Goal: Transaction & Acquisition: Purchase product/service

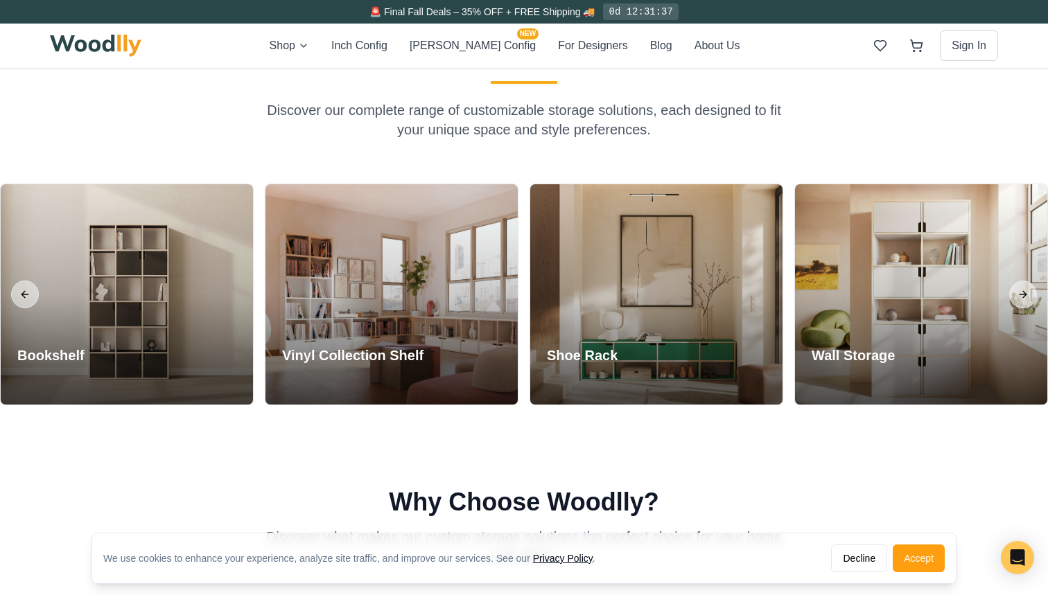
scroll to position [403, 0]
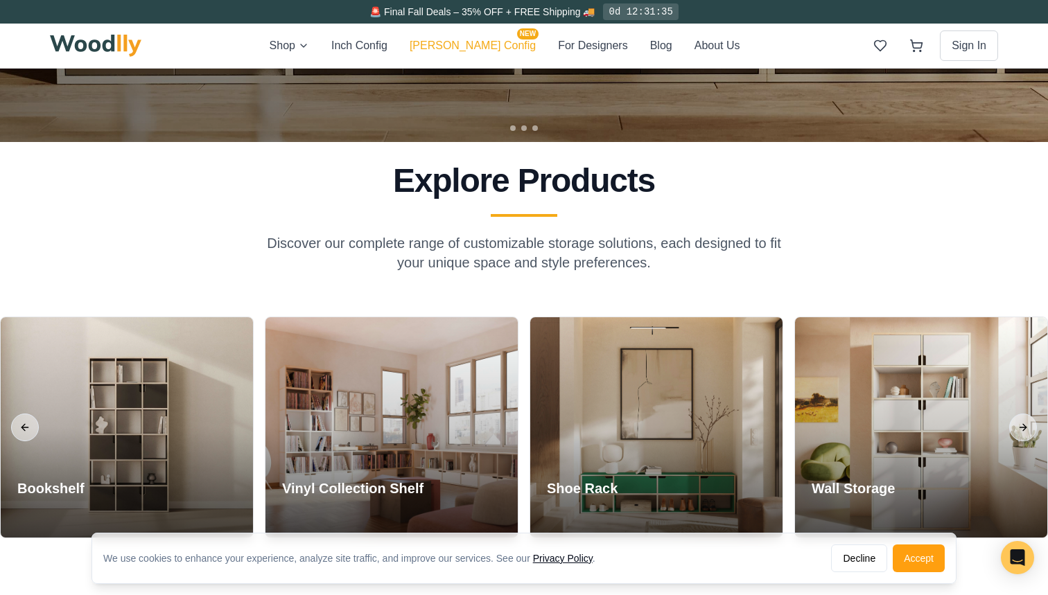
click at [466, 46] on button "[PERSON_NAME] Config NEW" at bounding box center [473, 46] width 126 height 18
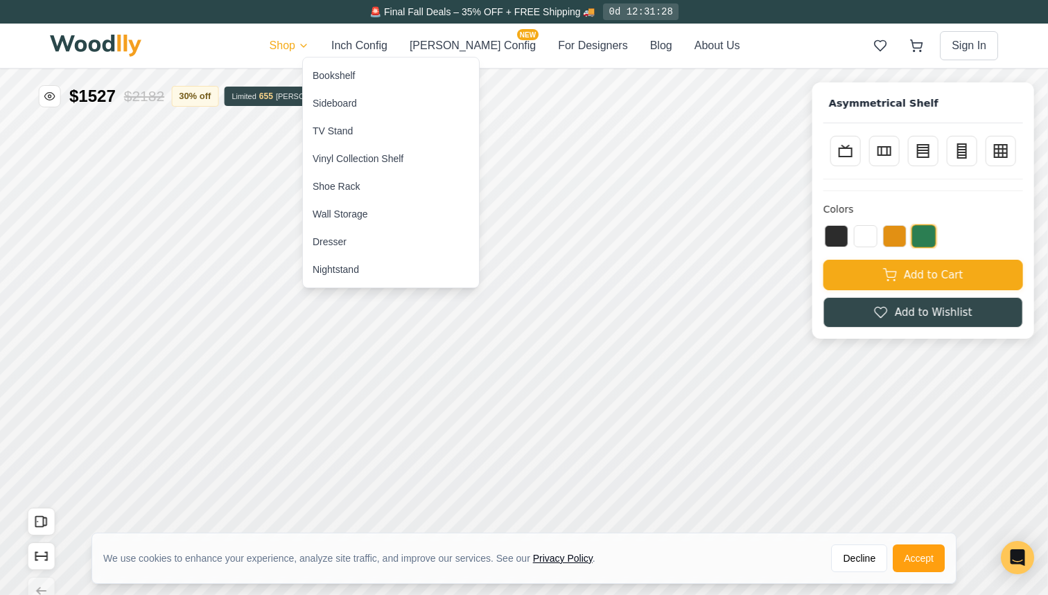
click at [340, 73] on div "Bookshelf" at bounding box center [333, 76] width 42 height 14
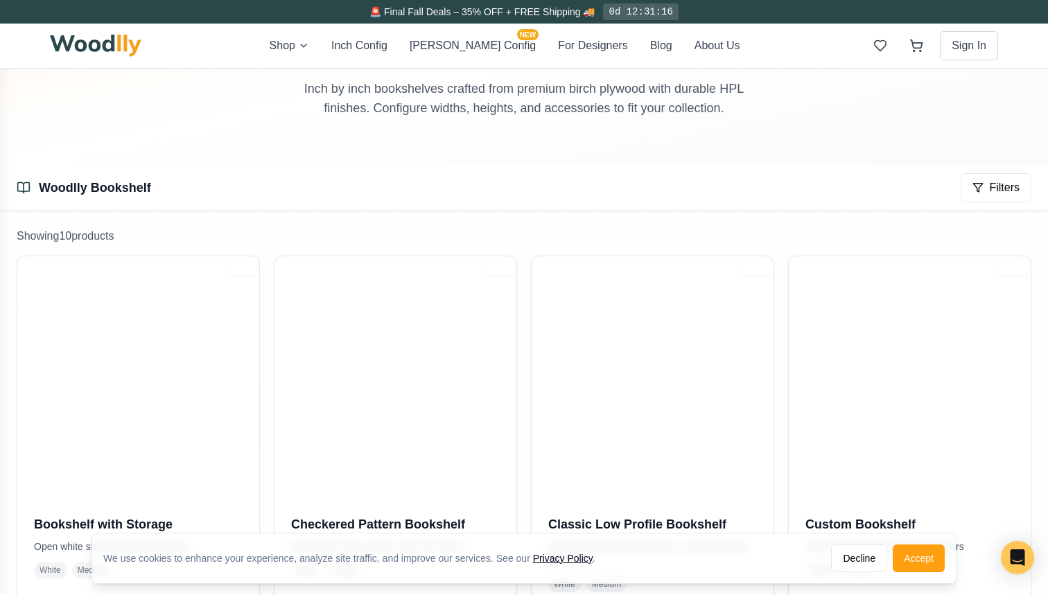
scroll to position [143, 0]
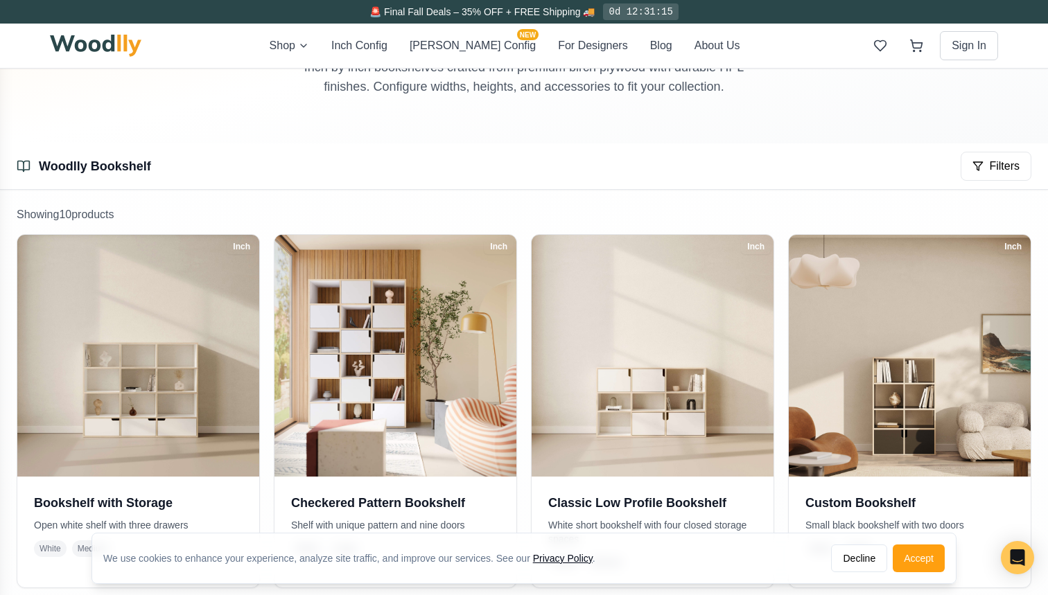
click at [310, 35] on div "Shop Inch Config [PERSON_NAME] Config NEW For Designers Blog About Us Sign In" at bounding box center [524, 46] width 948 height 44
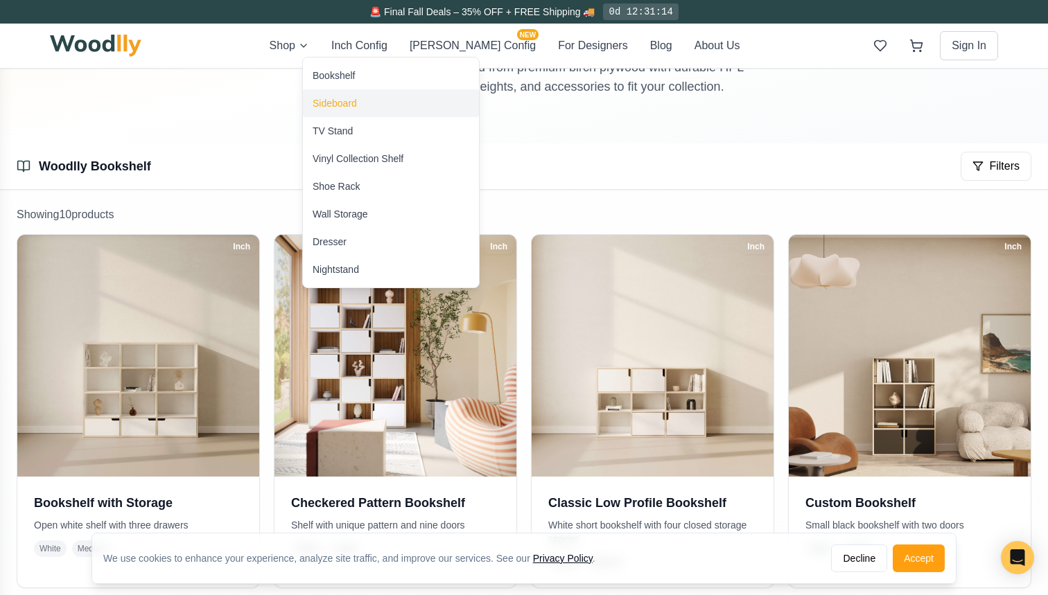
click at [328, 107] on div "Sideboard" at bounding box center [334, 103] width 44 height 14
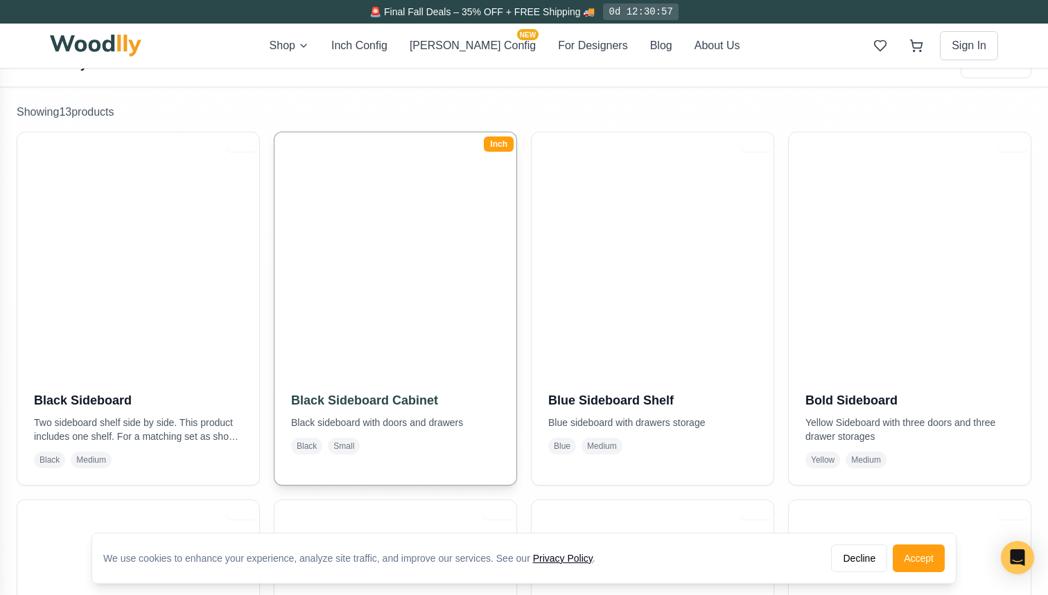
scroll to position [244, 0]
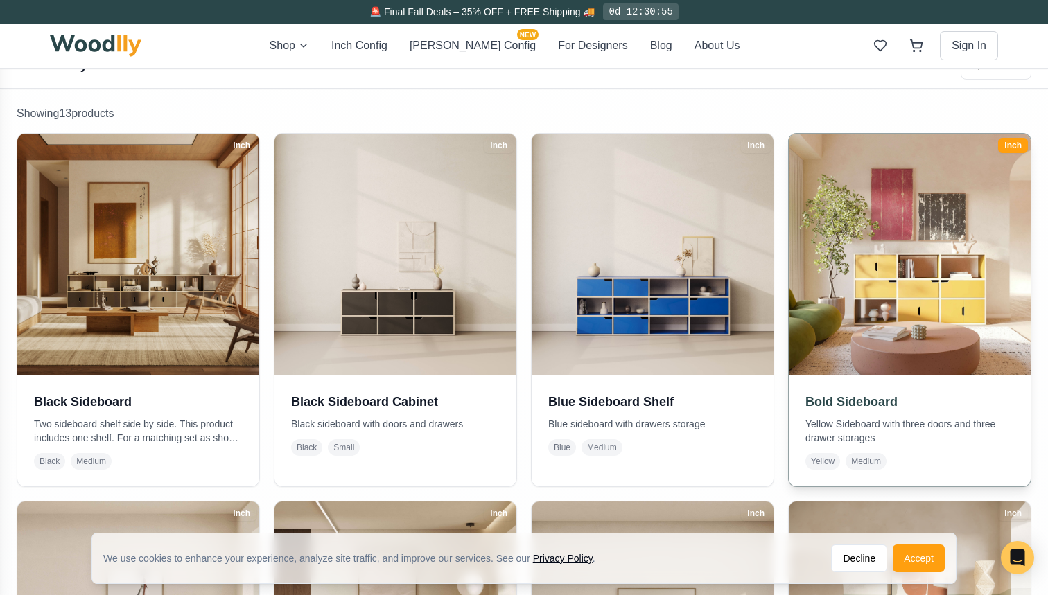
click at [897, 310] on img at bounding box center [909, 254] width 254 height 254
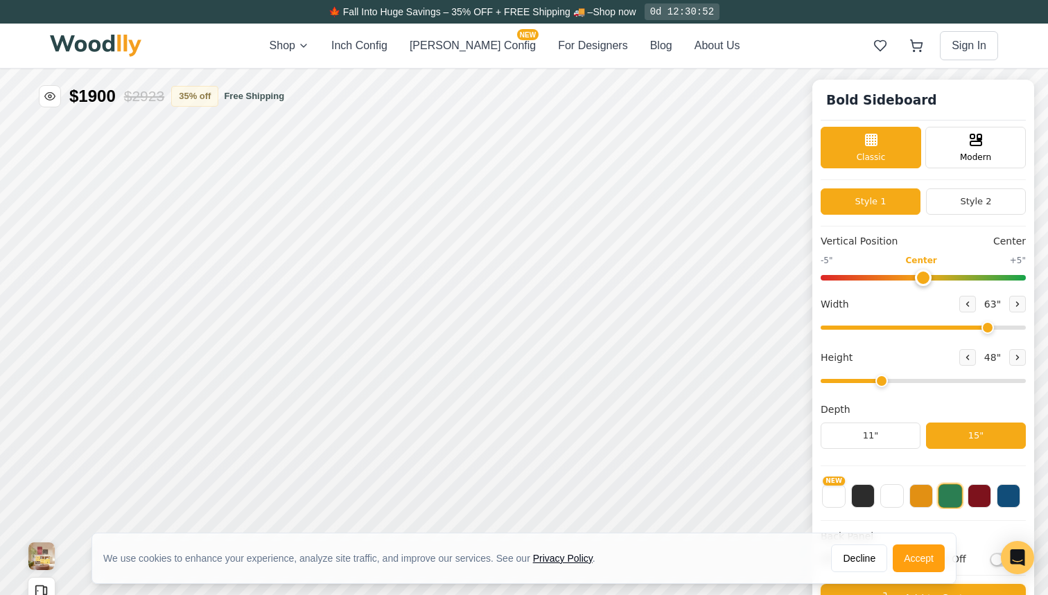
type input "63"
type input "3"
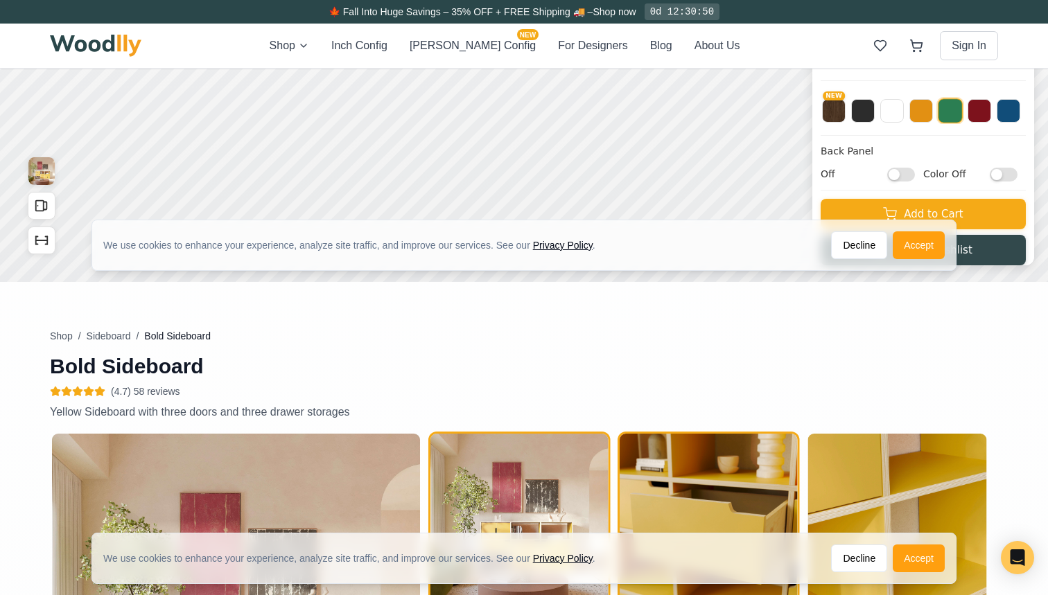
scroll to position [384, 0]
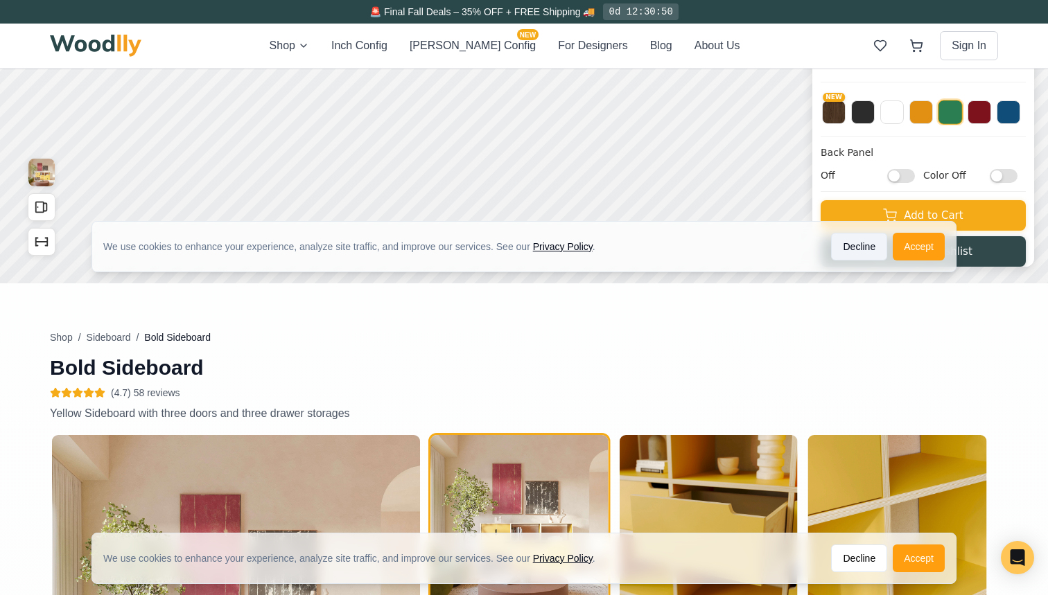
click at [855, 255] on button "Decline" at bounding box center [859, 247] width 56 height 28
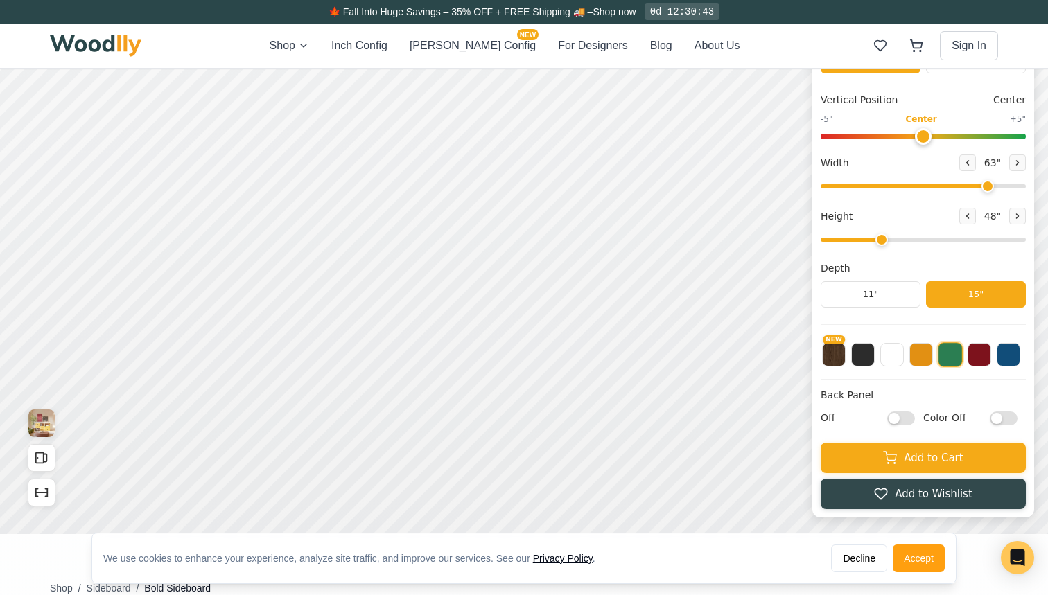
scroll to position [186, 0]
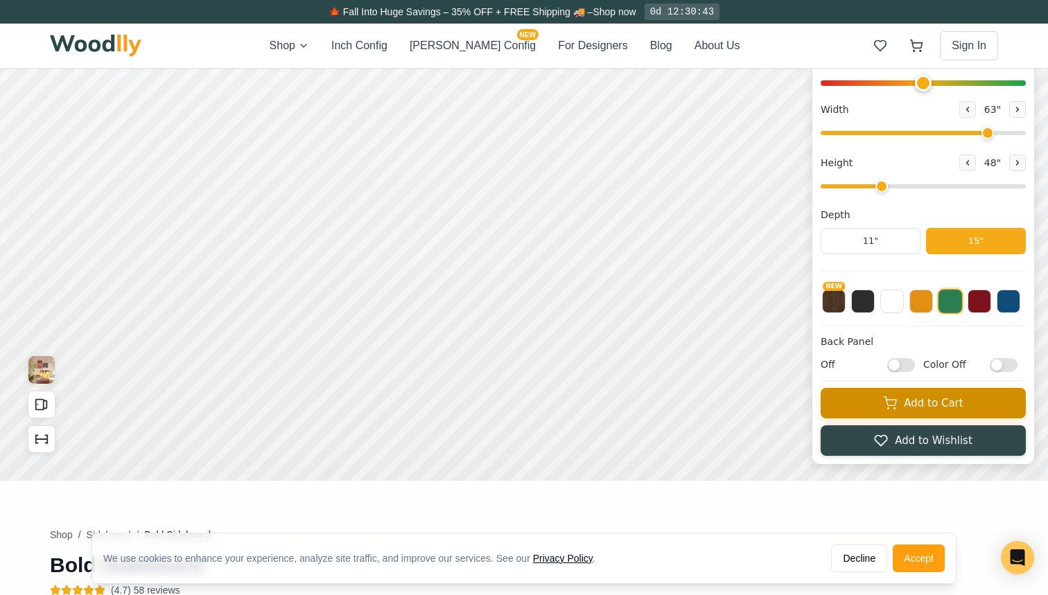
click at [877, 410] on button "Add to Cart" at bounding box center [922, 403] width 205 height 30
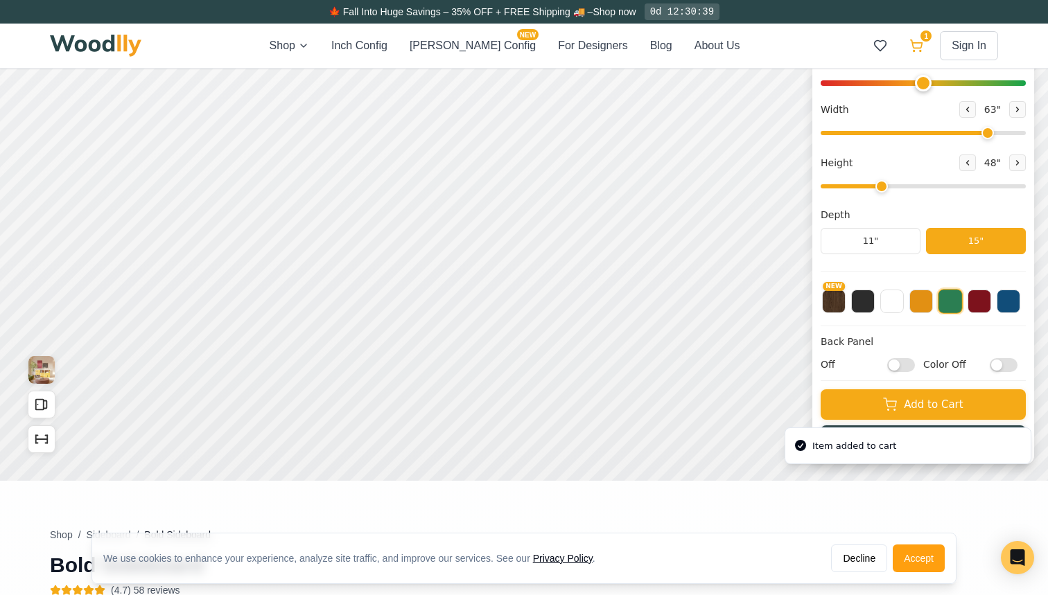
click at [917, 42] on icon at bounding box center [916, 46] width 14 height 14
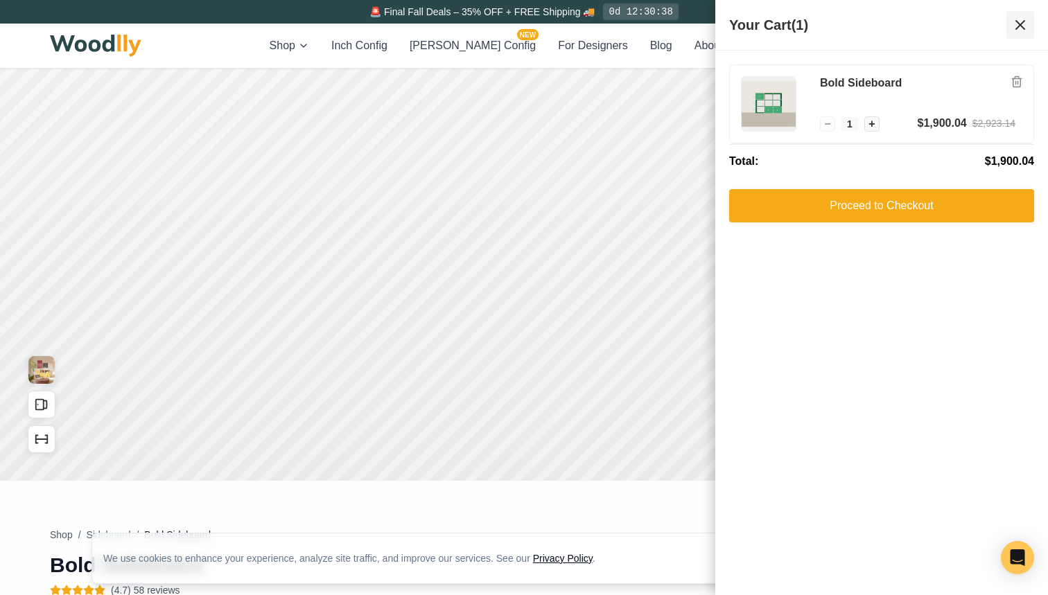
click at [1024, 28] on icon at bounding box center [1020, 25] width 8 height 8
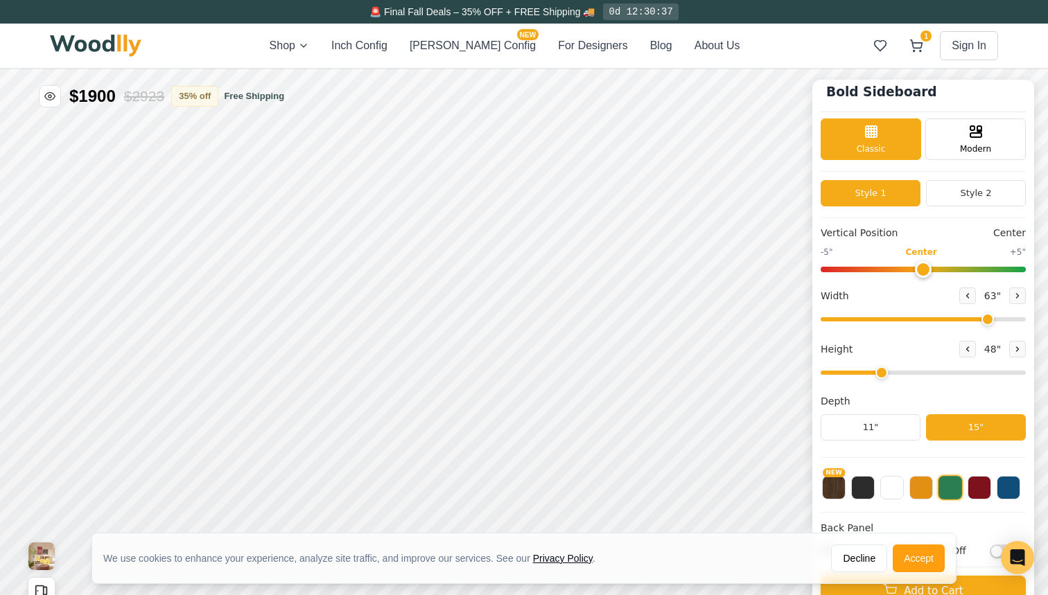
scroll to position [0, 0]
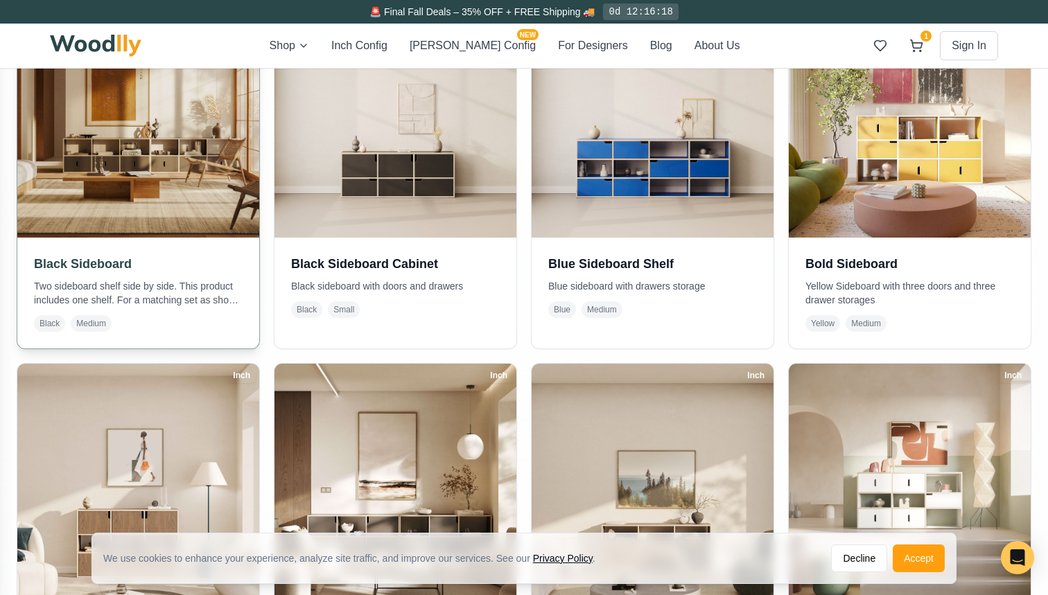
scroll to position [398, 0]
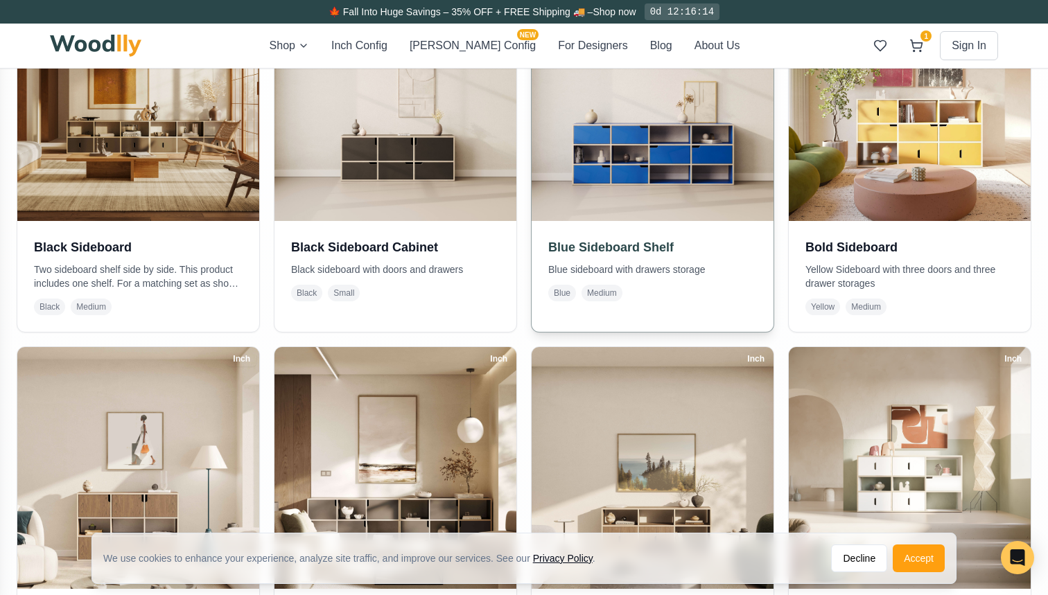
click at [613, 186] on img at bounding box center [652, 100] width 254 height 254
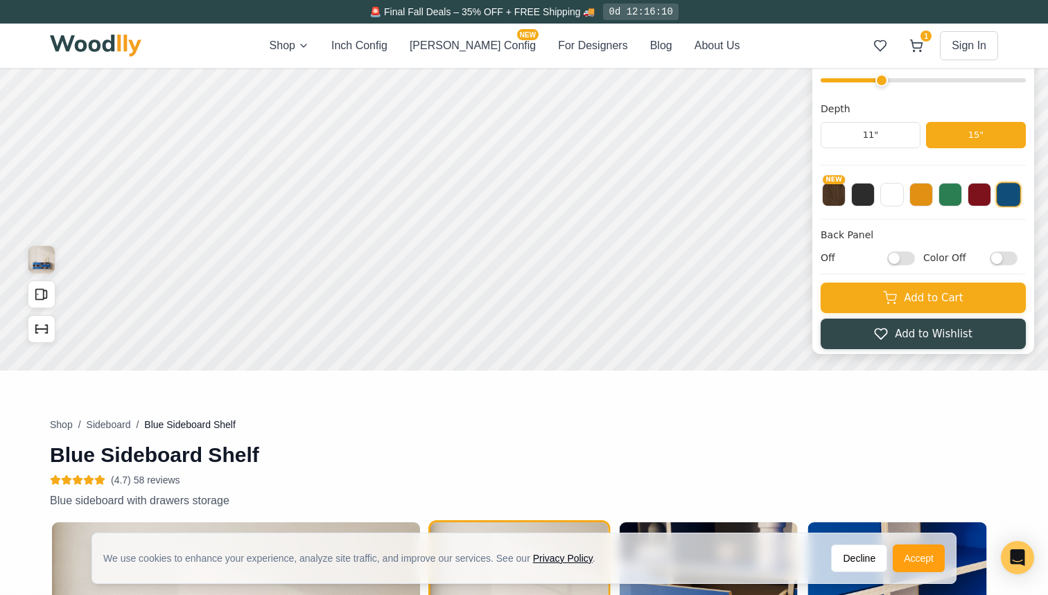
scroll to position [303, 0]
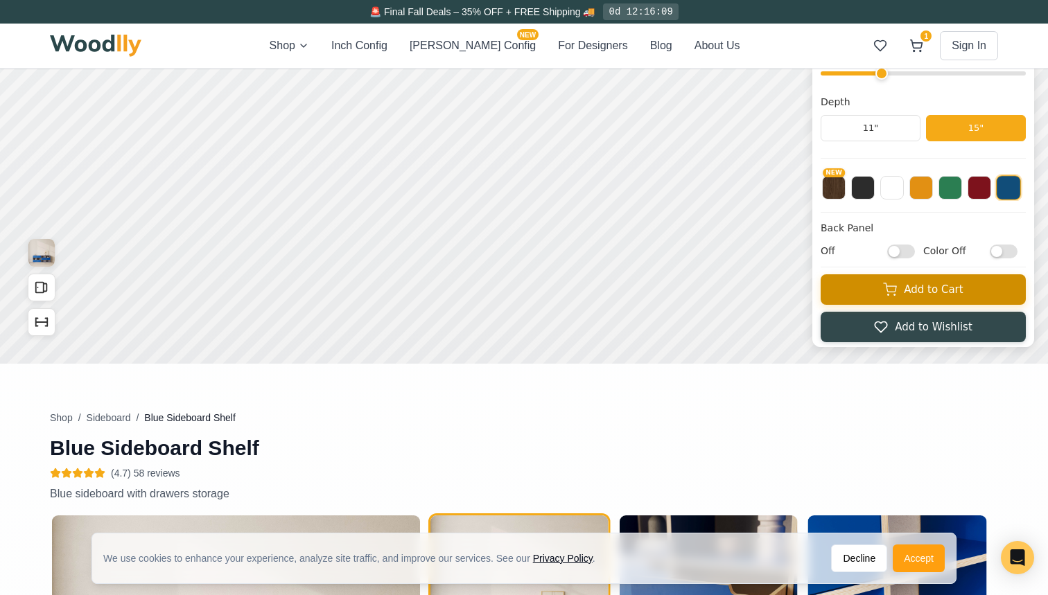
click at [861, 286] on button "Add to Cart" at bounding box center [922, 289] width 205 height 30
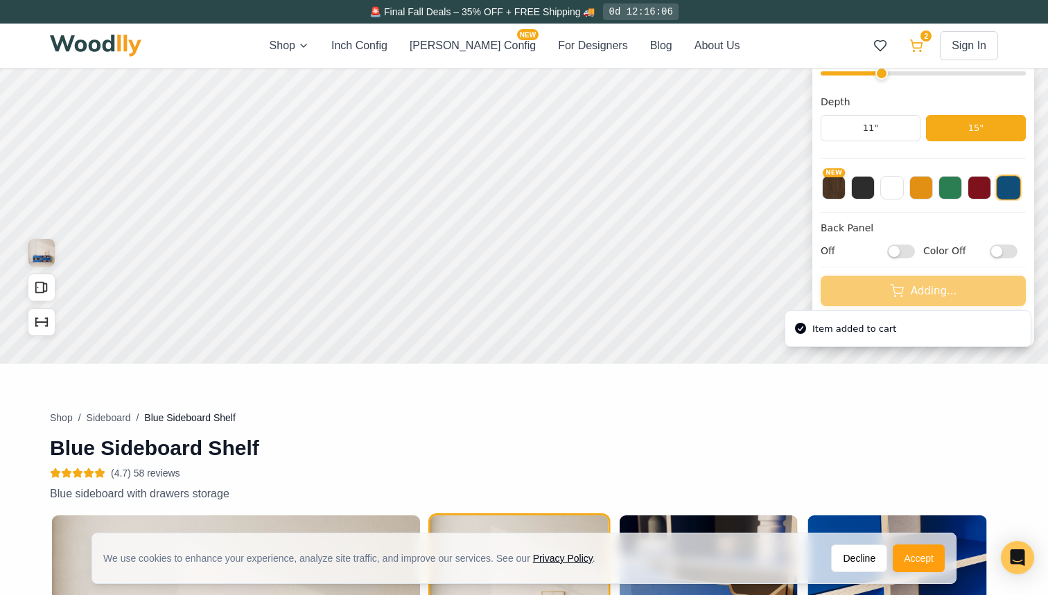
click at [917, 47] on icon at bounding box center [916, 46] width 14 height 14
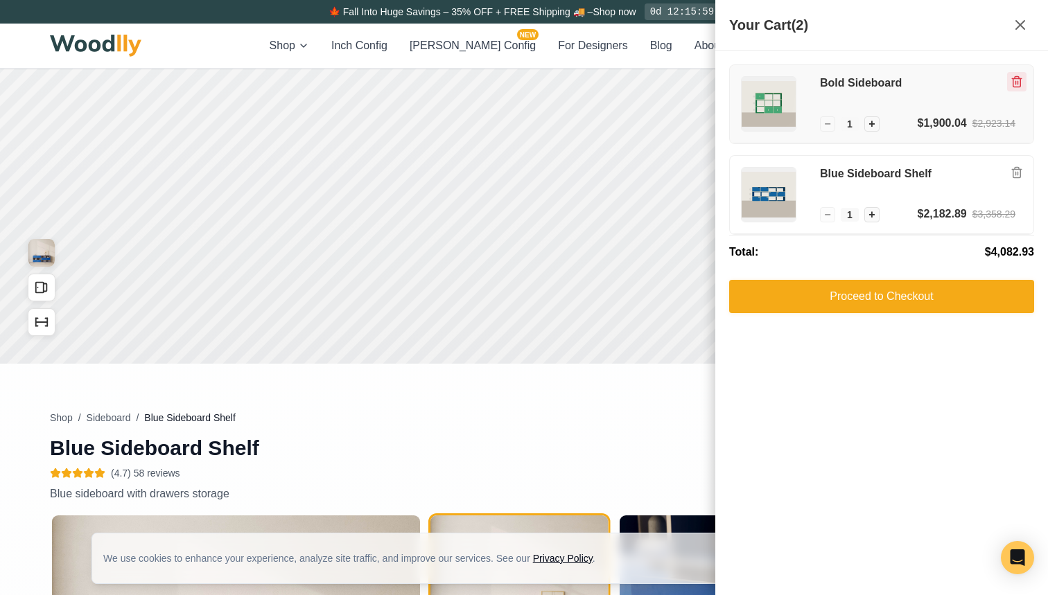
click at [1016, 80] on icon "Remove item" at bounding box center [1016, 82] width 12 height 12
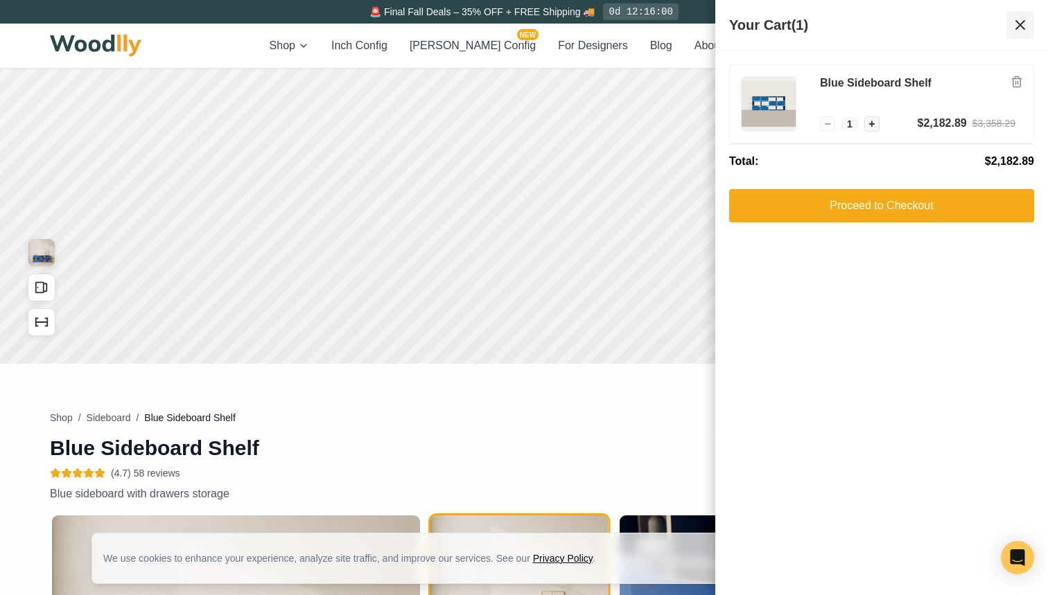
click at [1014, 28] on icon at bounding box center [1020, 25] width 17 height 17
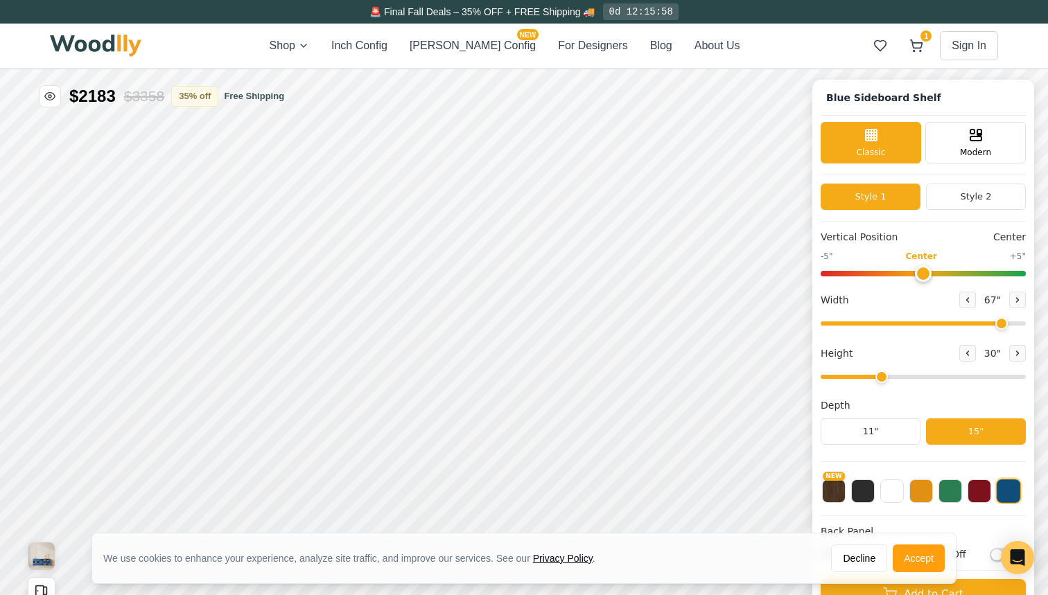
scroll to position [0, 0]
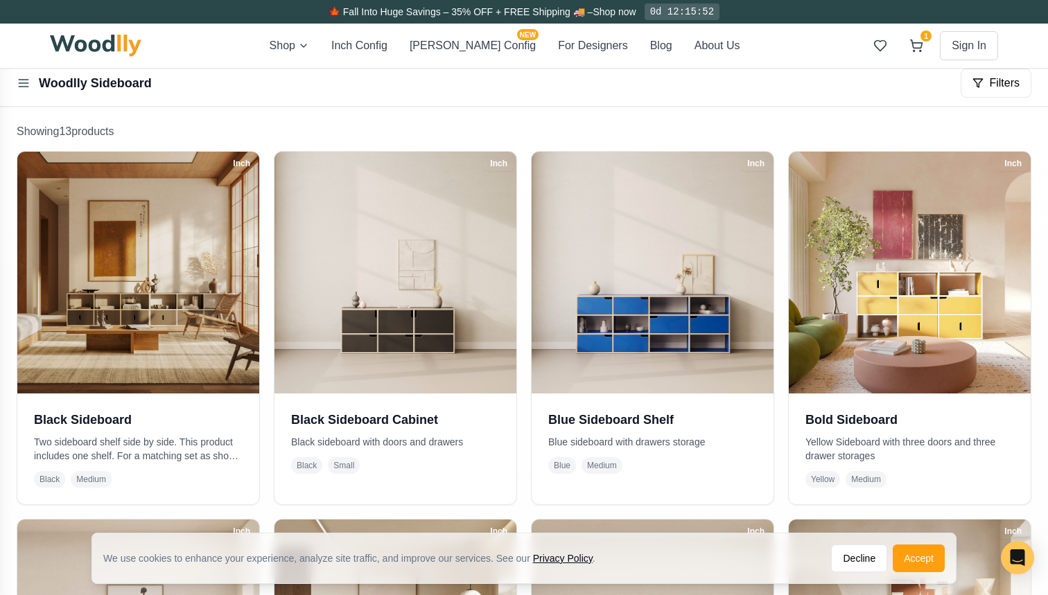
scroll to position [242, 0]
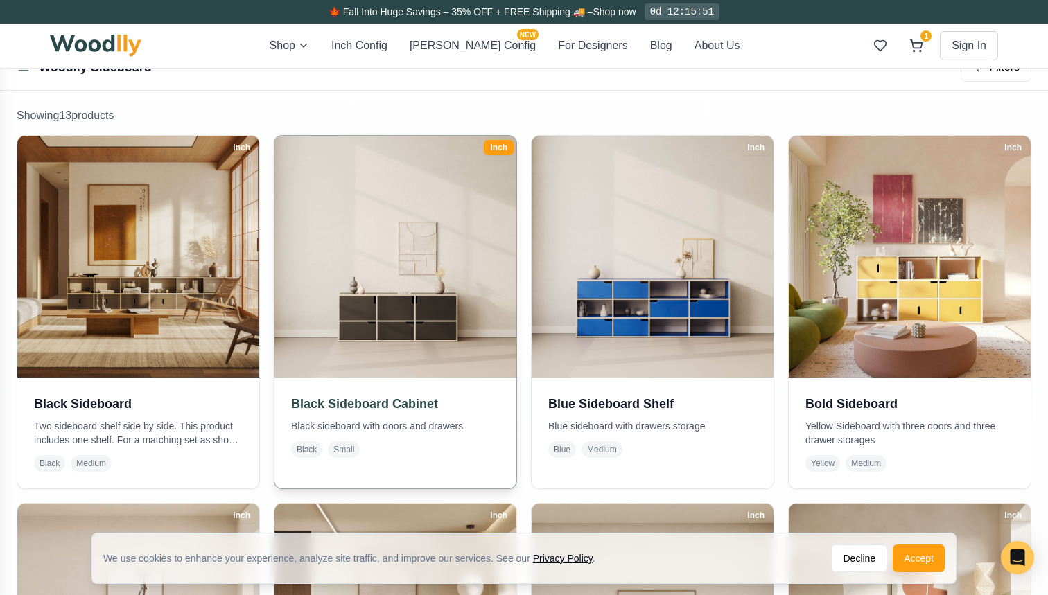
click at [394, 318] on img at bounding box center [395, 257] width 254 height 254
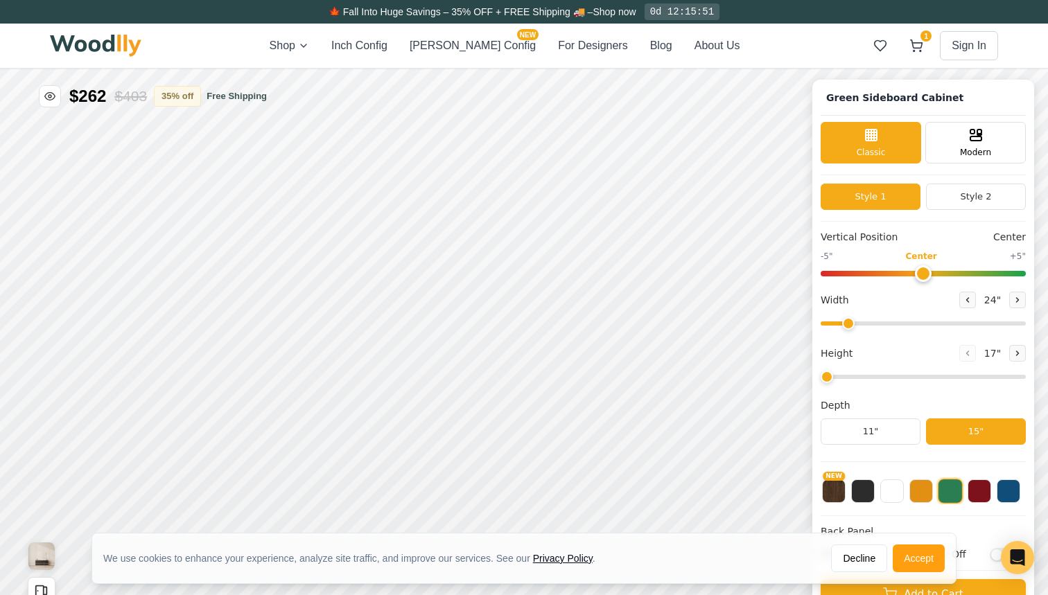
type input "54"
type input "2"
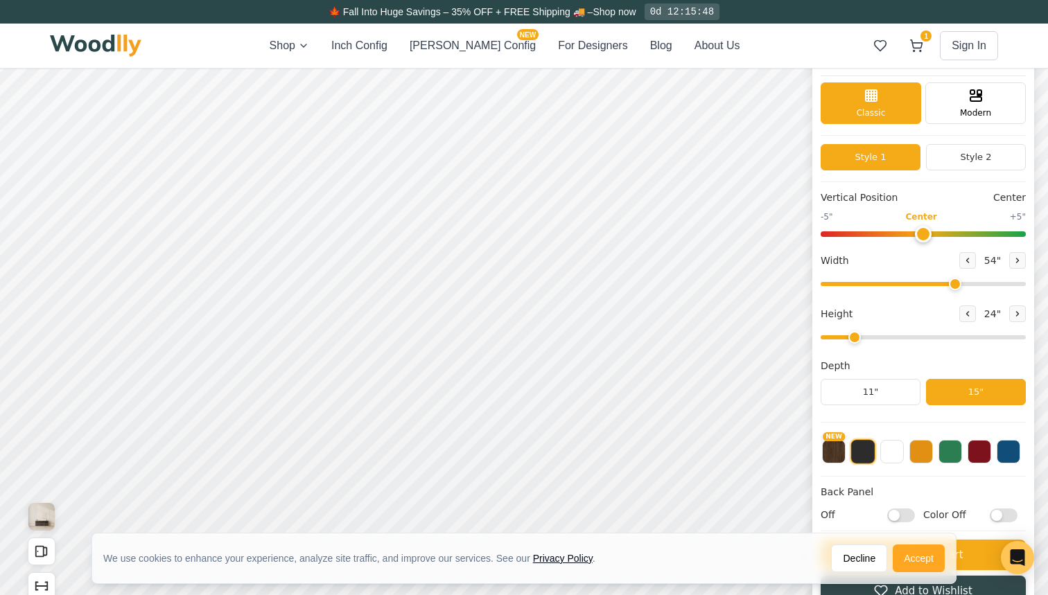
scroll to position [46, 0]
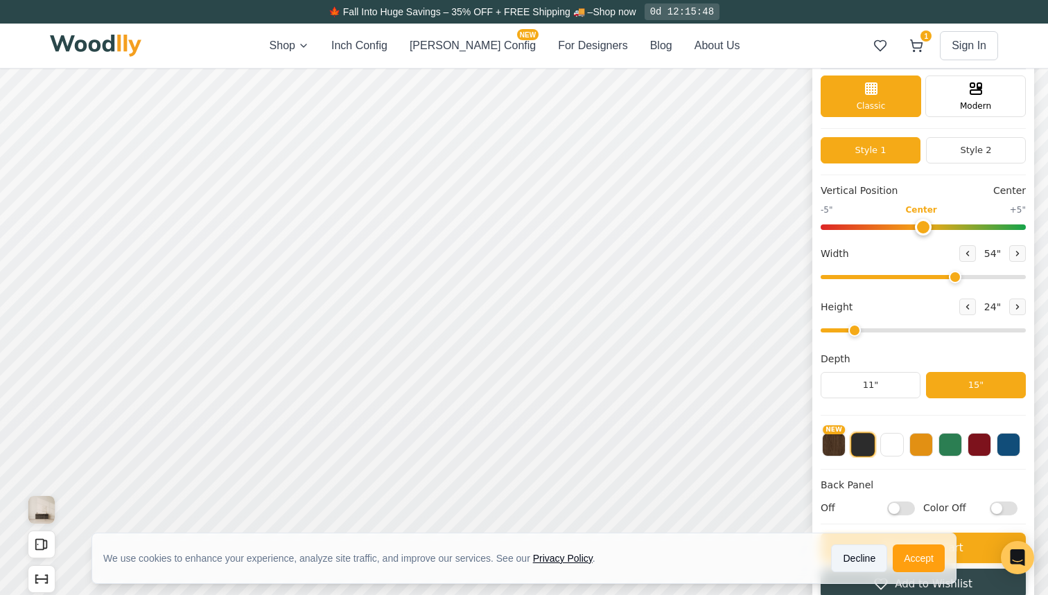
click at [855, 568] on button "Decline" at bounding box center [859, 559] width 56 height 28
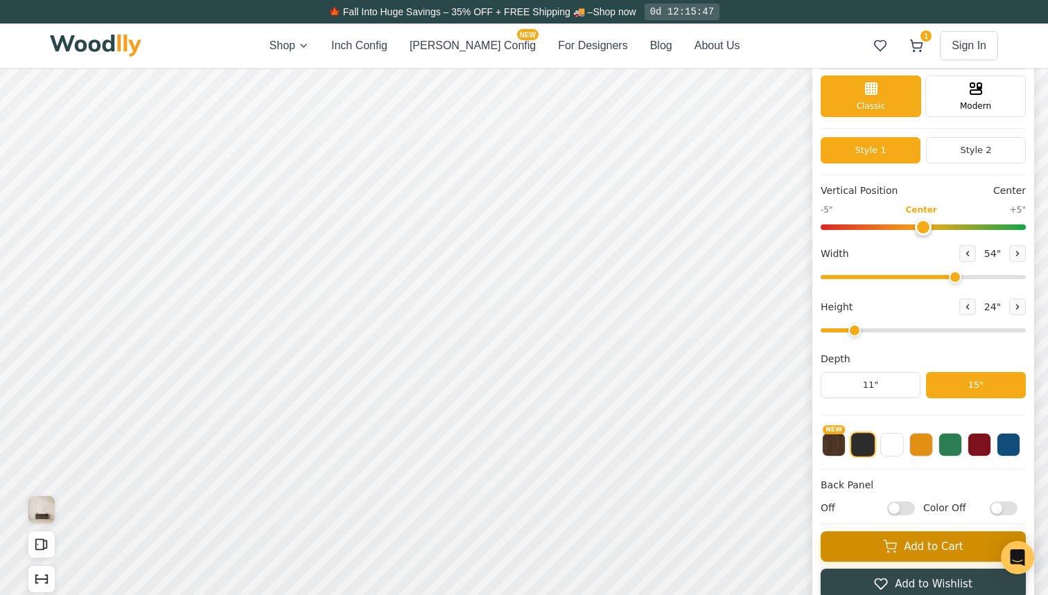
click at [880, 543] on button "Add to Cart" at bounding box center [922, 546] width 205 height 30
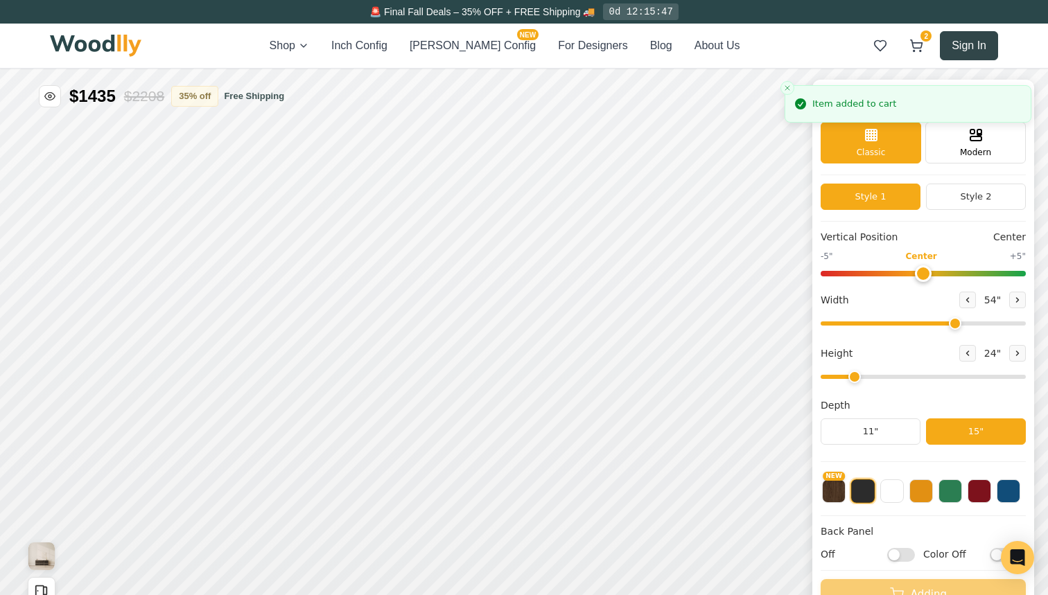
scroll to position [0, 0]
click at [913, 45] on icon at bounding box center [916, 44] width 12 height 8
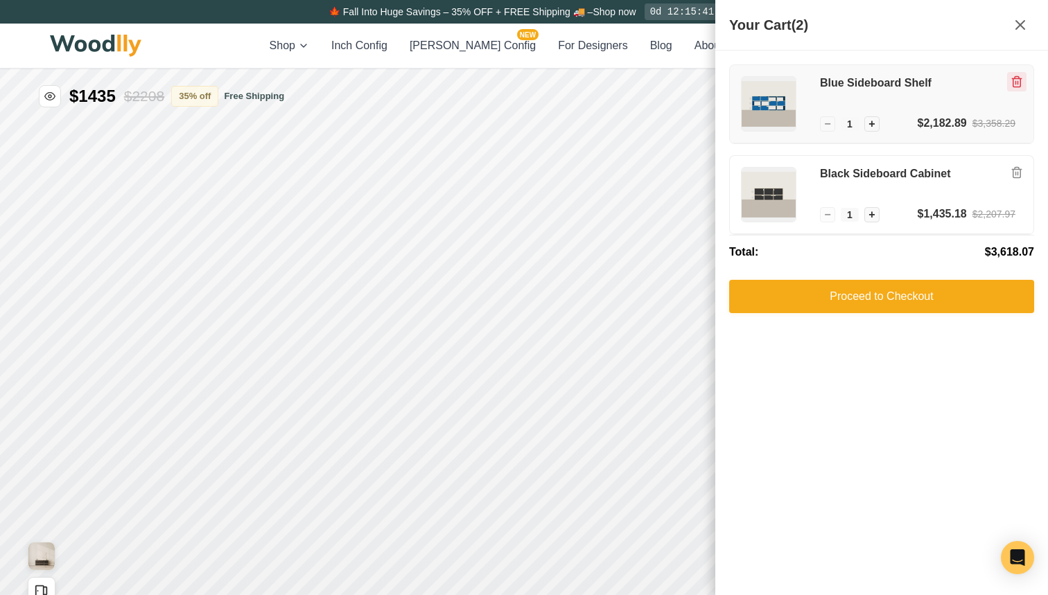
click at [1014, 82] on icon "Remove item" at bounding box center [1016, 82] width 12 height 12
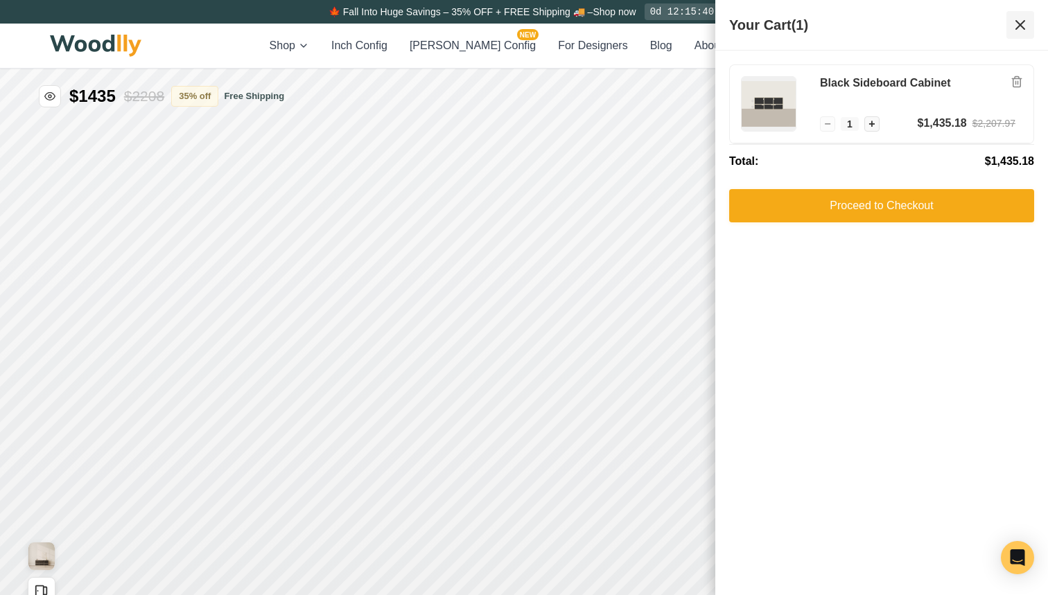
click at [1023, 15] on button at bounding box center [1020, 25] width 28 height 28
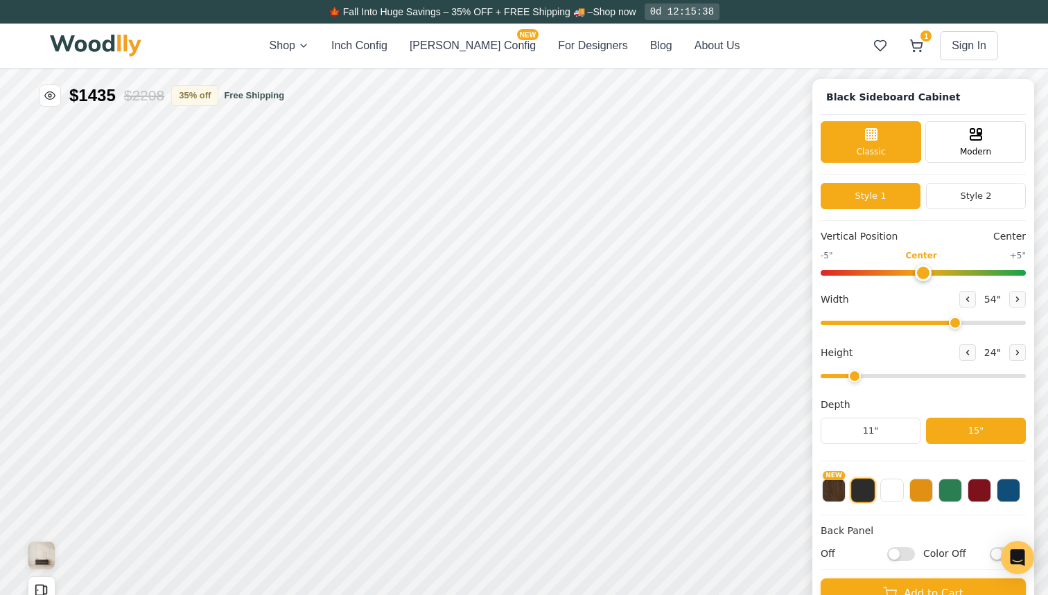
scroll to position [1, 0]
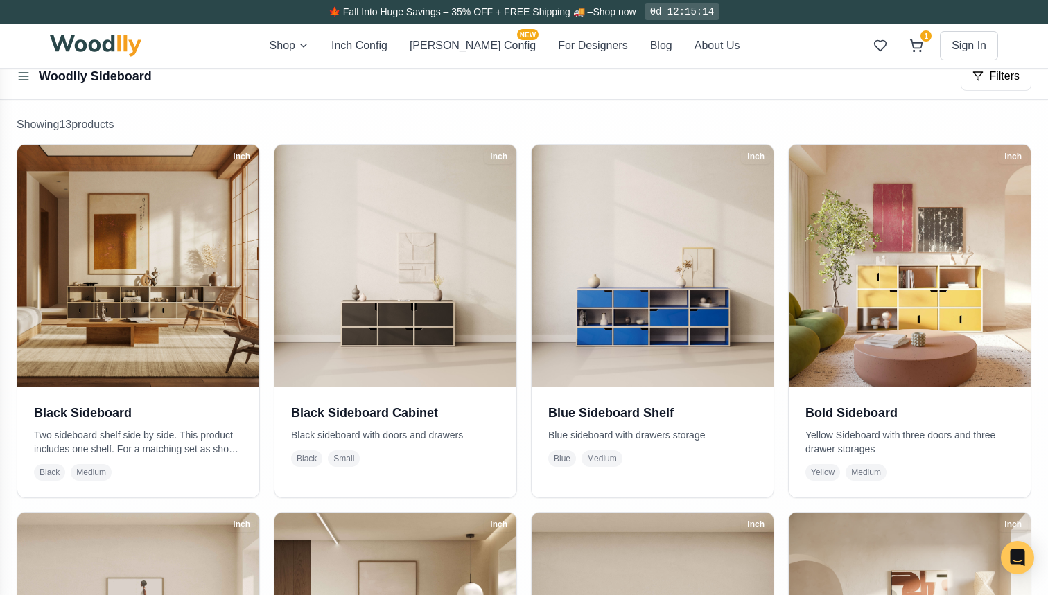
scroll to position [252, 0]
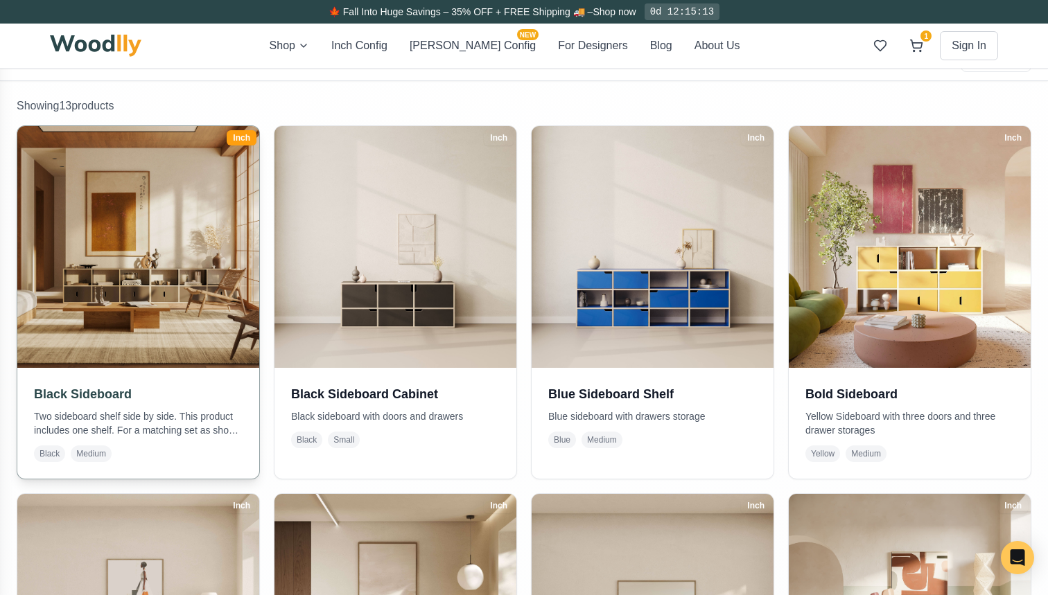
click at [118, 317] on img at bounding box center [138, 247] width 254 height 254
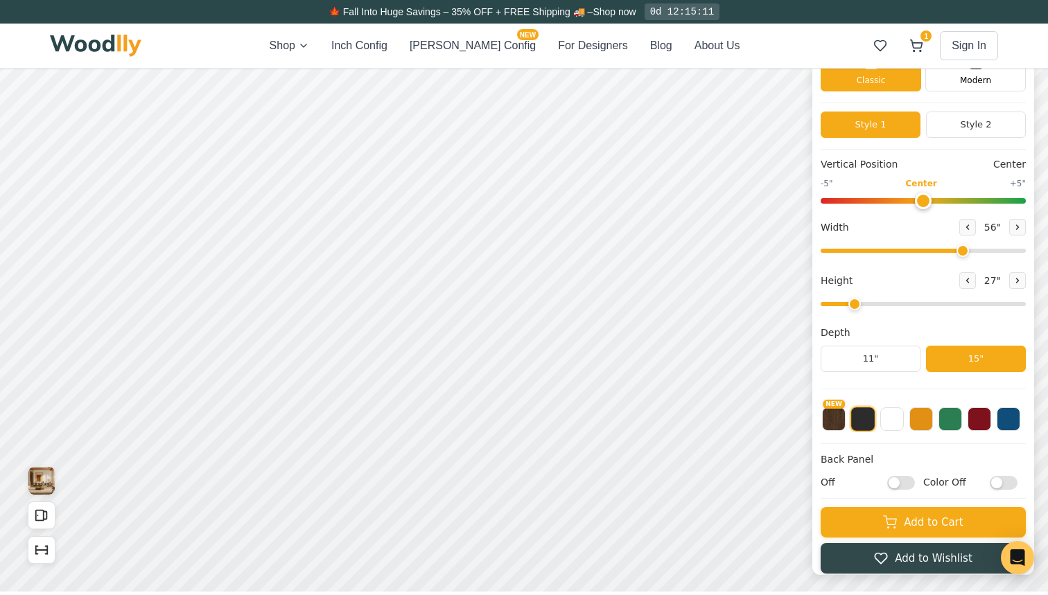
scroll to position [93, 0]
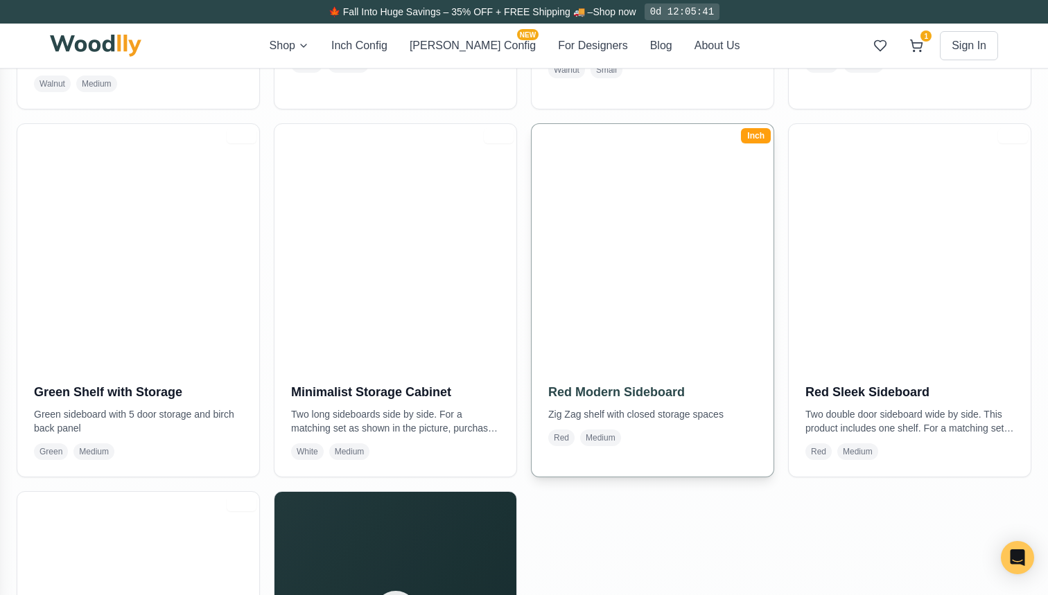
scroll to position [978, 0]
